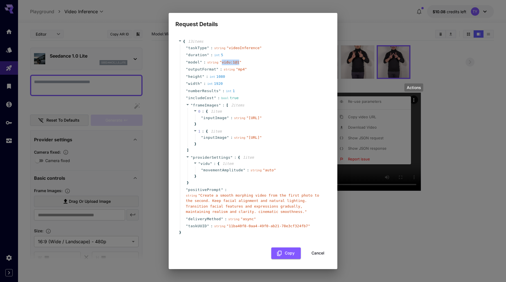
scroll to position [12, 0]
click at [193, 229] on span "taskUUID" at bounding box center [197, 227] width 19 height 6
copy span "taskUUID"
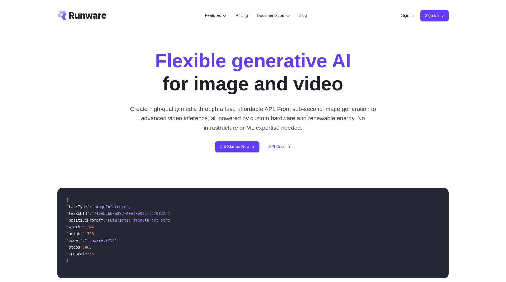
click at [378, 52] on div "Flexible generative AI for image and video Create high-quality media through a …" at bounding box center [252, 101] width 313 height 103
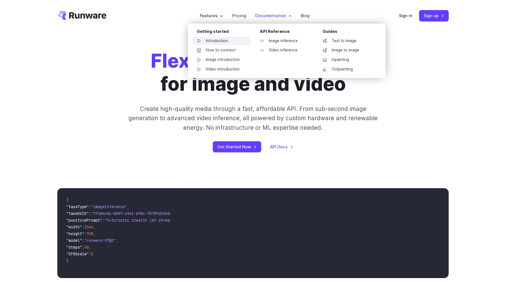
click at [215, 42] on link "Introduction" at bounding box center [221, 41] width 59 height 8
